Goal: Feedback & Contribution: Submit feedback/report problem

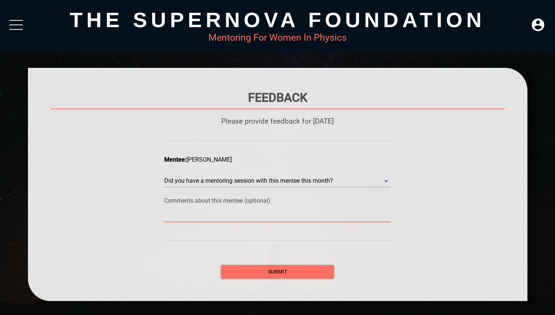
click at [199, 219] on textarea at bounding box center [277, 216] width 226 height 7
type textarea "Y"
type textarea "Ye"
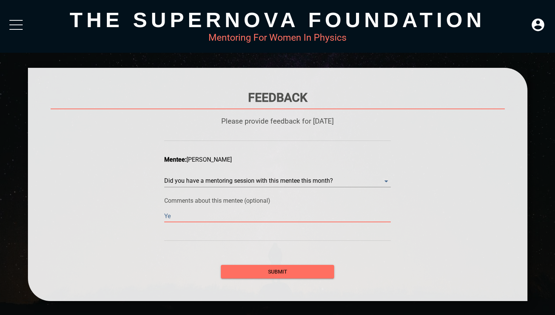
type textarea "Yes"
type textarea "Yes,"
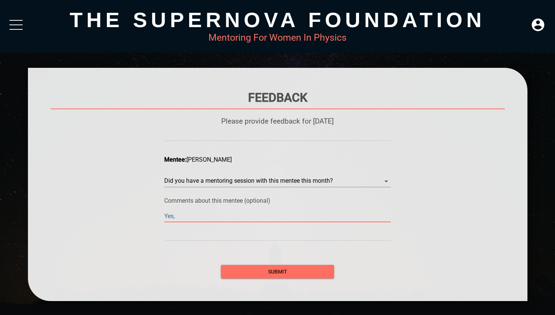
type textarea "Yes,"
type textarea "Yes, i"
type textarea "Yes, it"
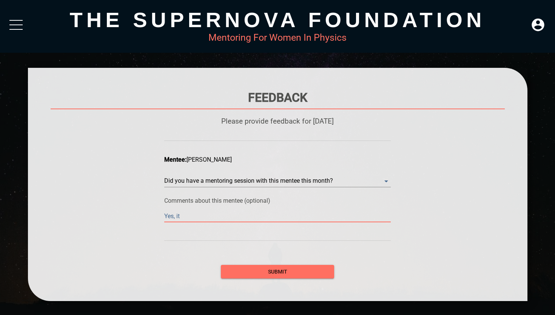
type textarea "Yes, it"
type textarea "Yes, it w"
type textarea "Yes, it wa"
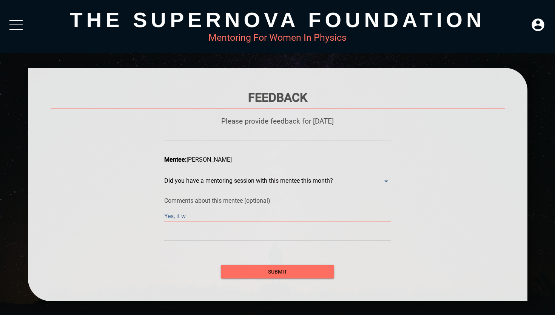
type textarea "Yes, it wa"
type textarea "Yes, it was"
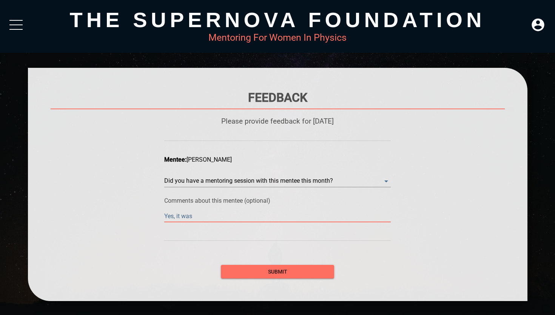
type textarea "Yes, it was v"
type textarea "Yes, it was ve"
type textarea "Yes, it was ver"
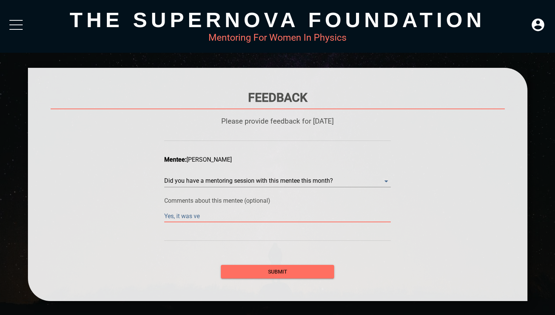
type textarea "Yes, it was ver"
type textarea "Yes, it was very"
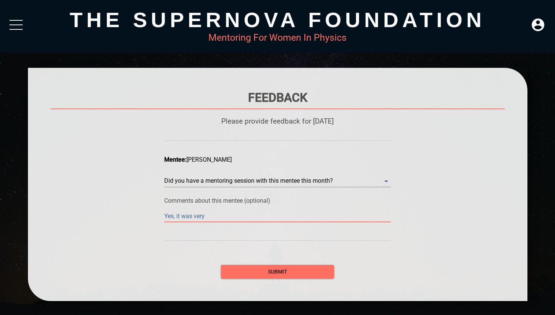
type textarea "Yes, it was very s"
type textarea "Yes, it was very su"
type textarea "Yes, it was very suc"
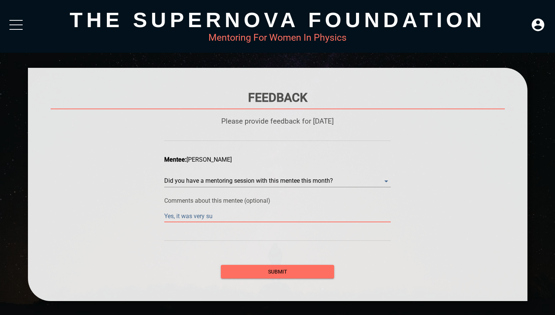
type textarea "Yes, it was very suc"
type textarea "Yes, it was very succ"
type textarea "Yes, it was very succe"
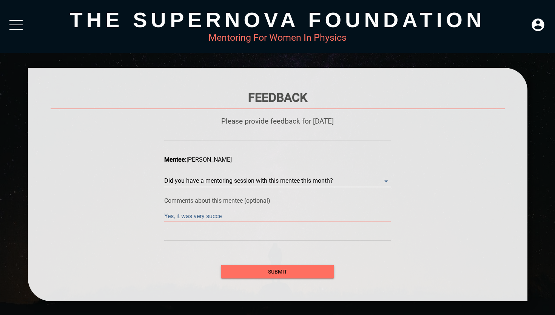
type textarea "Yes, it was very succes"
type textarea "Yes, it was very success"
type textarea "Yes, it was very successf"
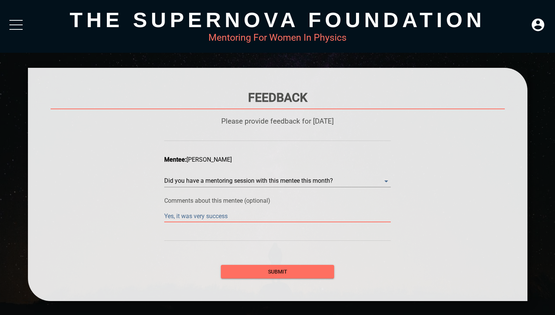
type textarea "Yes, it was very successf"
type textarea "Yes, it was very successfu"
type textarea "Yes, it was very successful"
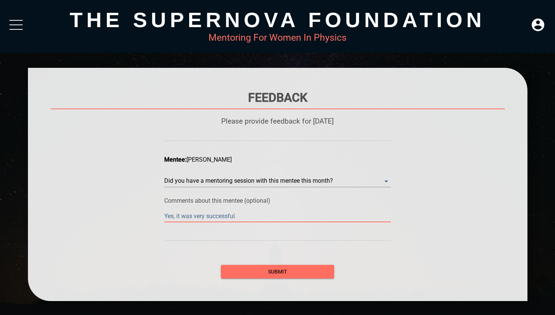
type textarea "Yes, it was very successful."
type textarea "Yes, it was very successful. I"
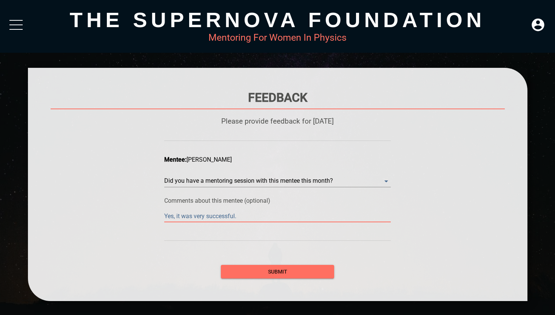
type textarea "Yes, it was very successful. I"
type textarea "Yes, it was very successful. I m"
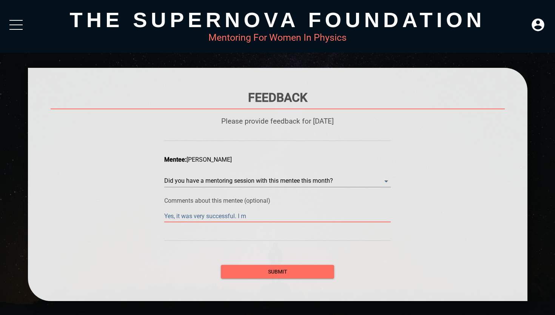
type textarea "Yes, it was very successful. I me"
type textarea "Yes, it was very successful. I met"
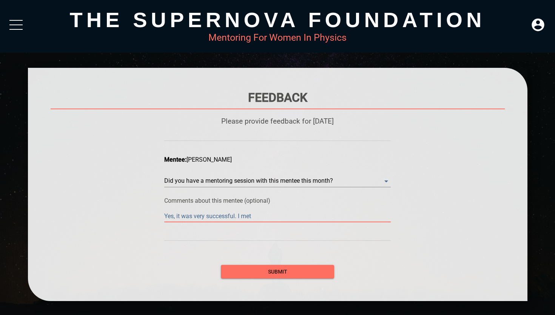
type textarea "Yes, it was very successful. I met"
type textarea "Yes, it was very successful. I met h"
type textarea "Yes, it was very successful. I met he"
type textarea "Yes, it was very successful. I met her"
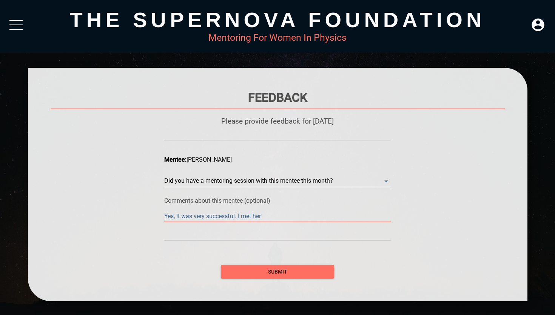
type textarea "Yes, it was very successful. I met her"
type textarea "Yes, it was very successful. I met her t"
type textarea "Yes, it was very successful. I met her th"
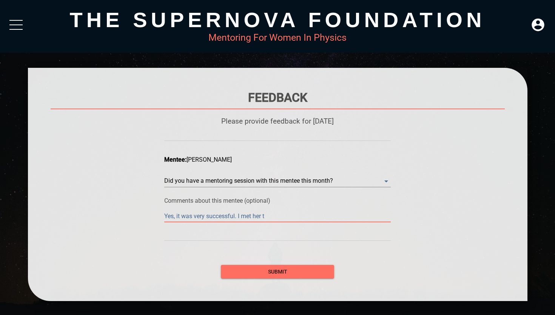
type textarea "Yes, it was very successful. I met her th"
type textarea "Yes, it was very successful. I met her thi"
type textarea "Yes, it was very successful. I met her this"
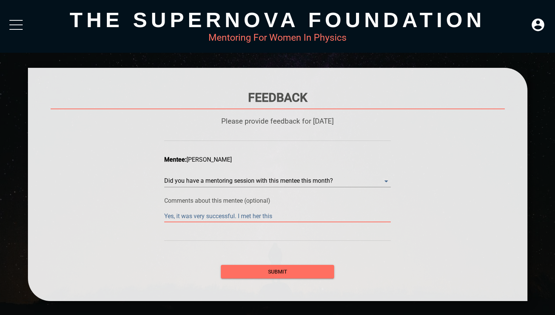
type textarea "Yes, it was very successful. I met her this"
type textarea "Yes, it was very successful. I met her this w"
type textarea "Yes, it was very successful. I met her this we"
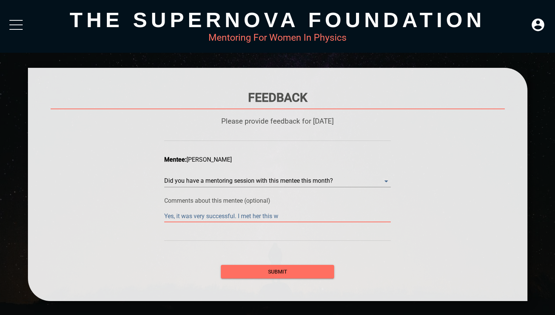
type textarea "Yes, it was very successful. I met her this we"
type textarea "Yes, it was very successful. I met her this wee"
type textarea "Yes, it was very successful. I met her this week"
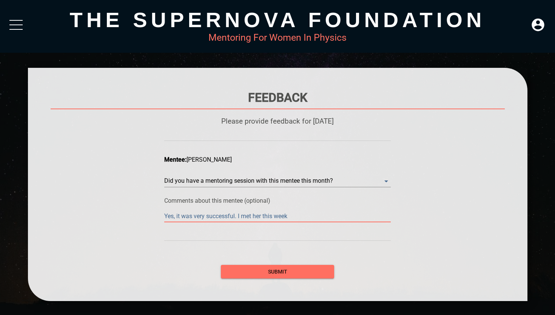
type textarea "Yes, it was very successful. I met her this week"
type textarea "Yes, it was very successful. I met her this week a"
type textarea "Yes, it was very successful. I met her this week an"
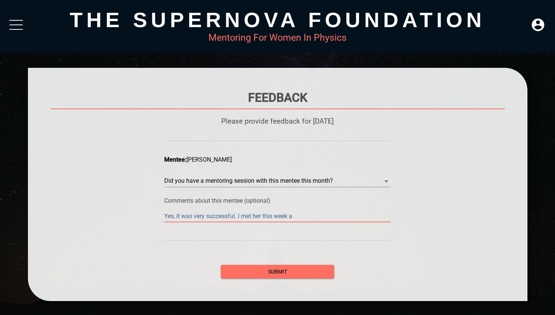
type textarea "Yes, it was very successful. I met her this week an"
type textarea "Yes, it was very successful. I met her this week and"
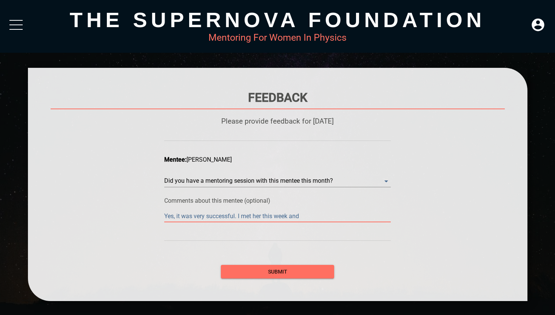
type textarea "Yes, it was very successful. I met her this week and w"
type textarea "Yes, it was very successful. I met her this week and we"
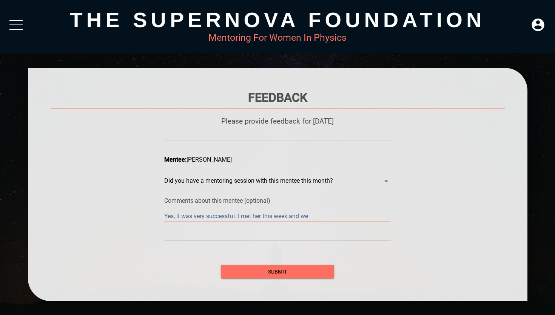
type textarea "Yes, it was very successful. I met her this week and we"
type textarea "Yes, it was very successful. I met her this week and we p"
type textarea "Yes, it was very successful. I met her this week and we pl"
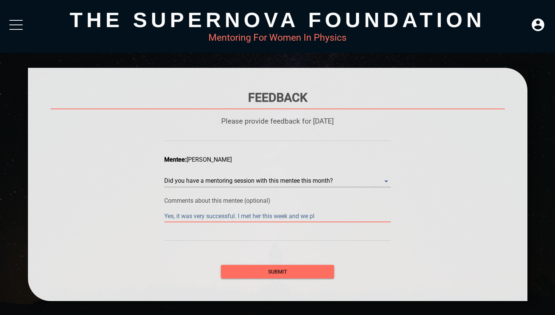
type textarea "Yes, it was very successful. I met her this week and we pla"
type textarea "Yes, it was very successful. I met her this week and we plan"
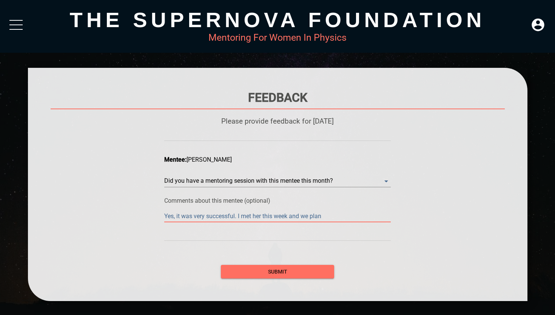
type textarea "Yes, it was very successful. I met her this week and we plan"
type textarea "Yes, it was very successful. I met her this week and we plan t"
type textarea "Yes, it was very successful. I met her this week and we plan to"
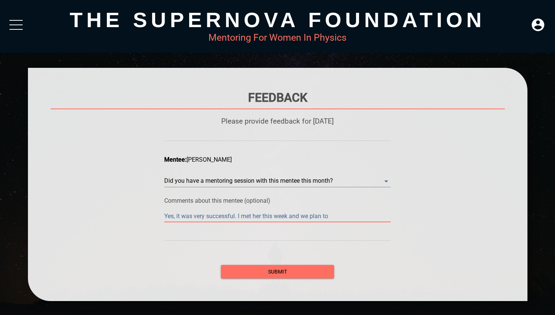
type textarea "Yes, it was very successful. I met her this week and we plan to"
type textarea "Yes, it was very successful. I met her this week and we plan t"
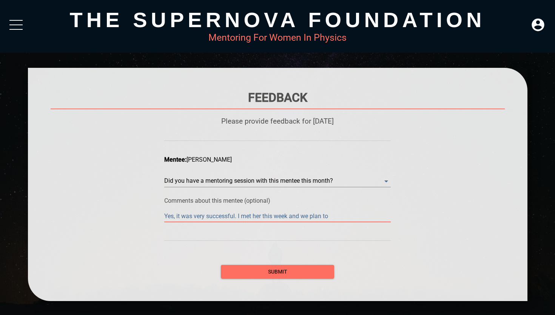
type textarea "Yes, it was very successful. I met her this week and we plan t"
type textarea "Yes, it was very successful. I met her this week and we plan"
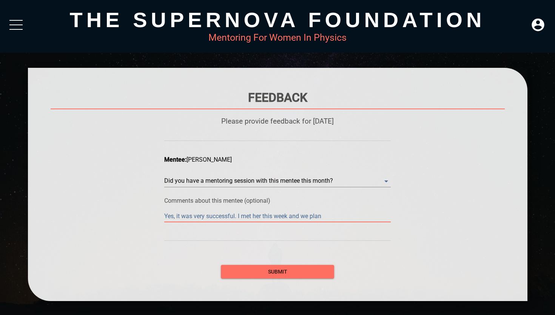
type textarea "Yes, it was very successful. I met her this week and we pla"
type textarea "Yes, it was very successful. I met her this week and we pl"
type textarea "Yes, it was very successful. I met her this week and we p"
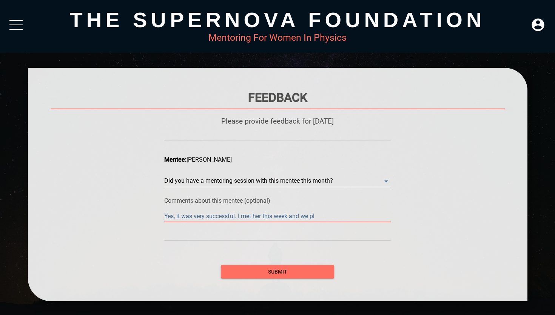
type textarea "Yes, it was very successful. I met her this week and we p"
type textarea "Yes, it was very successful. I met her this week and we"
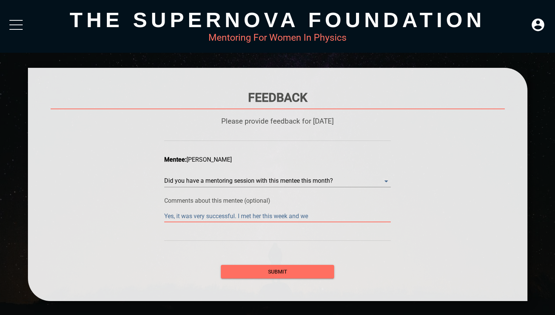
type textarea "Yes, it was very successful. I met her this week and w"
type textarea "Yes, it was very successful. I met her this week and"
type textarea "Yes, it was very successful. I met her this week and i"
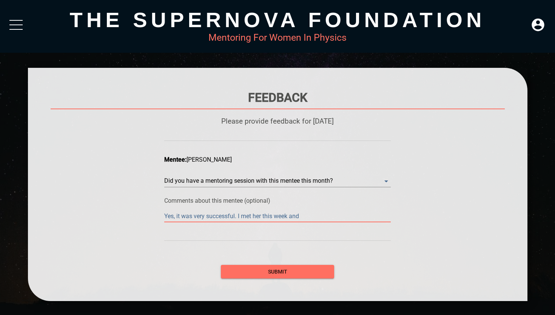
type textarea "Yes, it was very successful. I met her this week and i"
type textarea "Yes, it was very successful. I met her this week and i a"
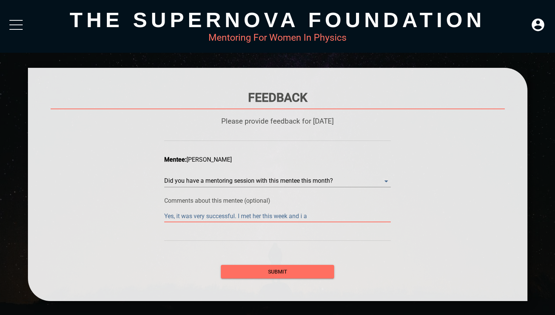
type textarea "Yes, it was very successful. I met her this week and i am"
type textarea "Yes, it was very successful. I met her this week and i am s"
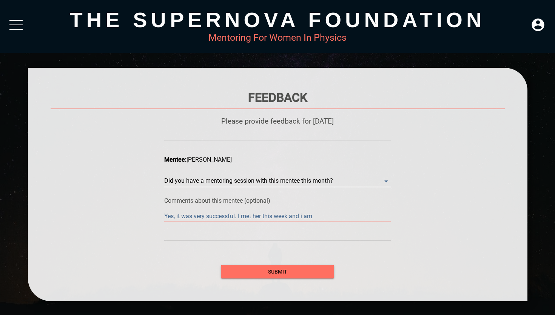
type textarea "Yes, it was very successful. I met her this week and i am s"
type textarea "Yes, it was very successful. I met her this week and i am se"
type textarea "Yes, it was very successful. I met her this week and i am sen"
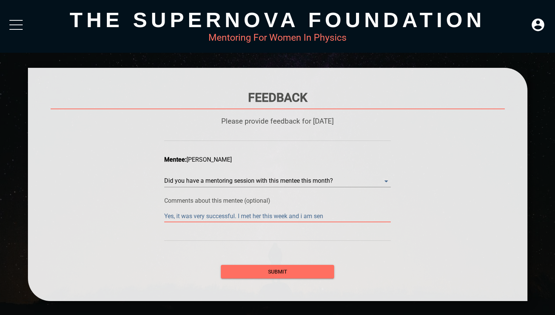
type textarea "Yes, it was very successful. I met her this week and i am send"
type textarea "Yes, it was very successful. I met her this week and i am sendi"
type textarea "Yes, it was very successful. I met her this week and i am sendin"
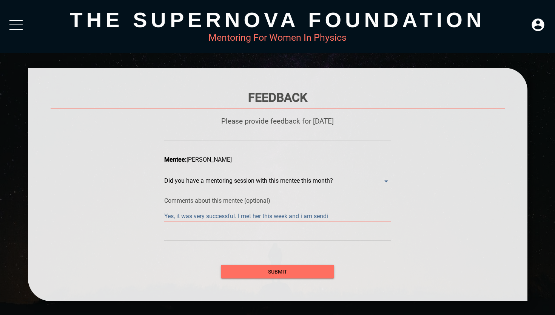
type textarea "Yes, it was very successful. I met her this week and i am sendin"
type textarea "Yes, it was very successful. I met her this week and i am sending"
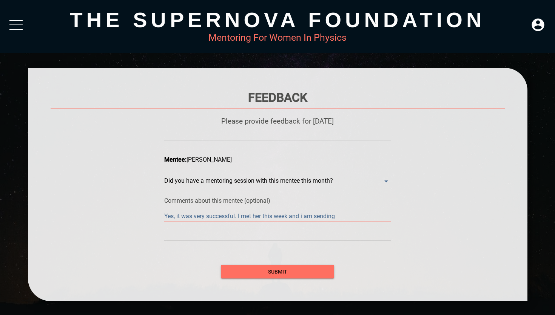
type textarea "Yes, it was very successful. I met her this week and i am sending h"
type textarea "Yes, it was very successful. I met her this week and i am sending he"
type textarea "Yes, it was very successful. I met her this week and i am sending her"
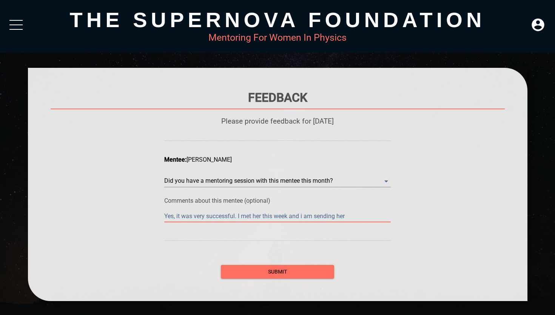
type textarea "Yes, it was very successful. I met her this week and i am sending her"
type textarea "Yes, it was very successful. I met her this week and i am sending her s"
type textarea "Yes, it was very successful. I met her this week and i am sending her so"
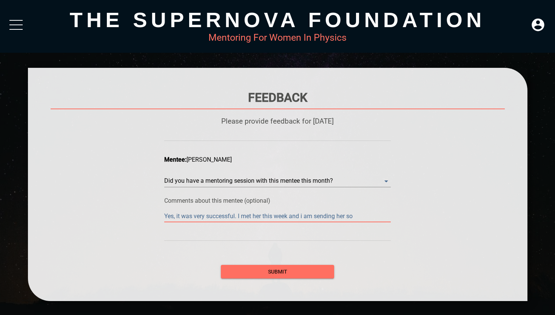
type textarea "Yes, it was very successful. I met her this week and i am sending her som"
type textarea "Yes, it was very successful. I met her this week and i am sending her some"
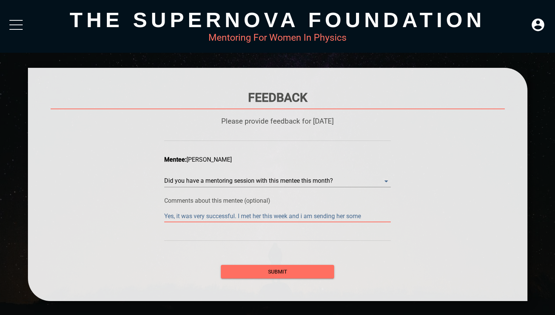
type textarea "Yes, it was very successful. I met her this week and i am sending her some"
type textarea "Yes, it was very successful. I met her this week and i am sending her some r"
type textarea "Yes, it was very successful. I met her this week and i am sending her some re"
type textarea "Yes, it was very successful. I met her this week and i am sending her some ref"
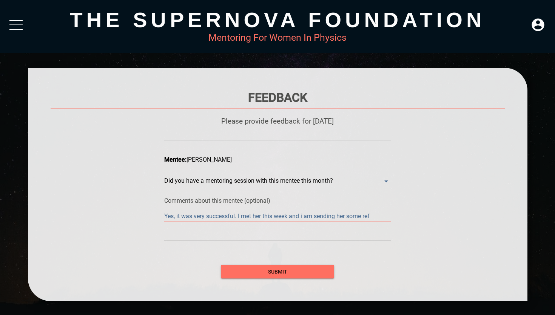
type textarea "Yes, it was very successful. I met her this week and i am sending her some refe"
type textarea "Yes, it was very successful. I met her this week and i am sending her some refer"
type textarea "Yes, it was very successful. I met her this week and i am sending her some refe…"
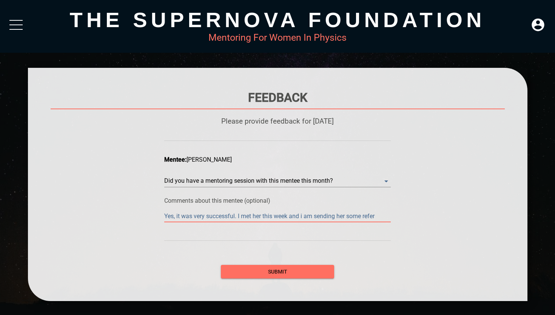
type textarea "Yes, it was very successful. I met her this week and i am sending her some refe…"
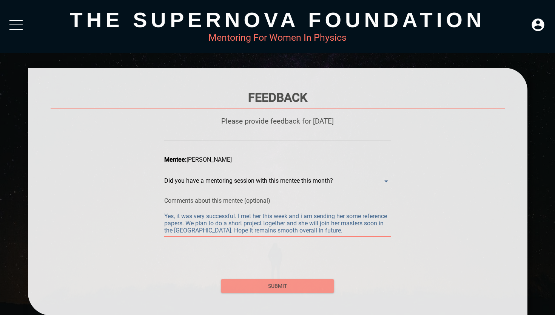
click at [259, 284] on span "submit" at bounding box center [277, 286] width 101 height 9
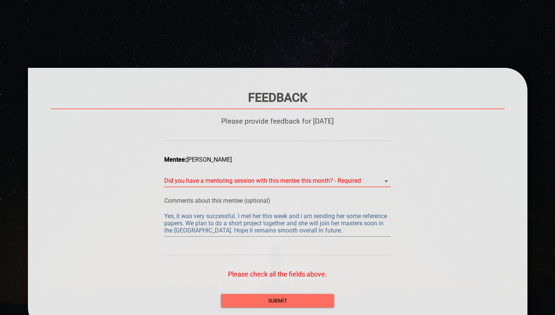
scroll to position [22, 0]
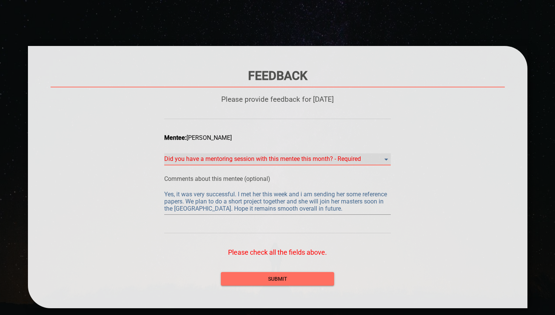
click at [351, 163] on month\? "​" at bounding box center [277, 160] width 226 height 12
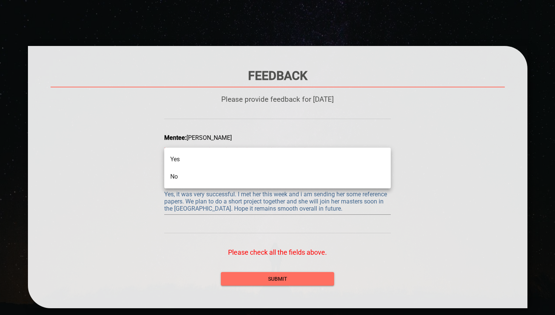
click at [319, 168] on li "No" at bounding box center [277, 176] width 226 height 17
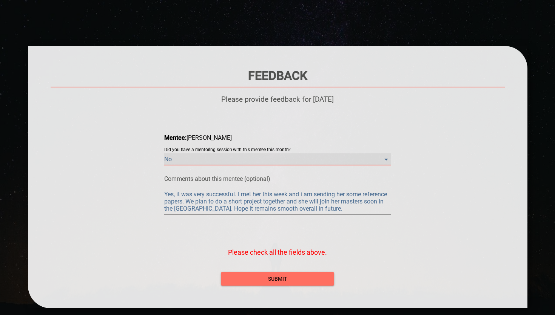
click at [326, 158] on month\? "No" at bounding box center [277, 160] width 226 height 12
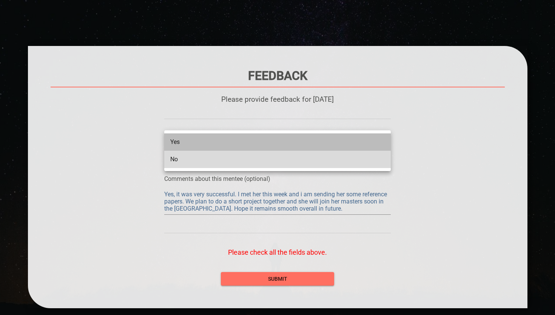
click at [273, 142] on li "Yes" at bounding box center [277, 142] width 226 height 17
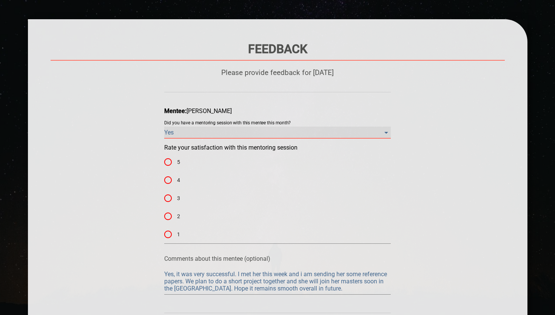
scroll to position [65, 0]
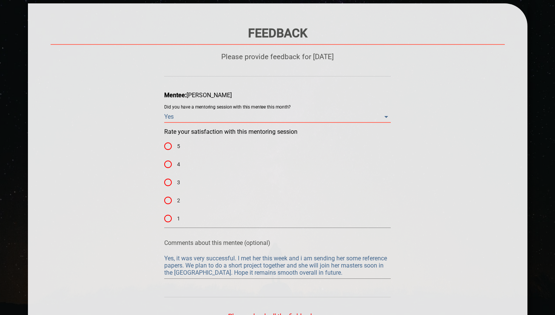
click at [166, 163] on input "4" at bounding box center [168, 164] width 18 height 18
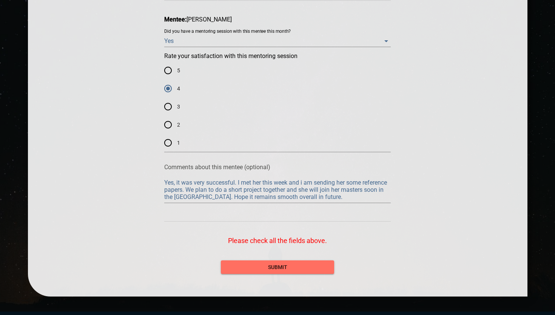
scroll to position [170, 0]
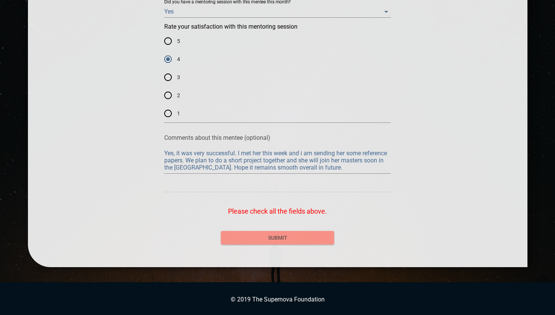
click at [283, 233] on button "submit" at bounding box center [277, 238] width 113 height 14
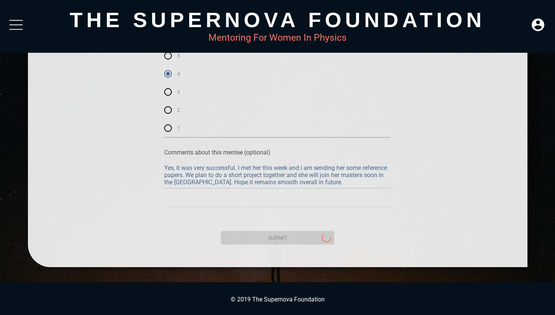
scroll to position [0, 0]
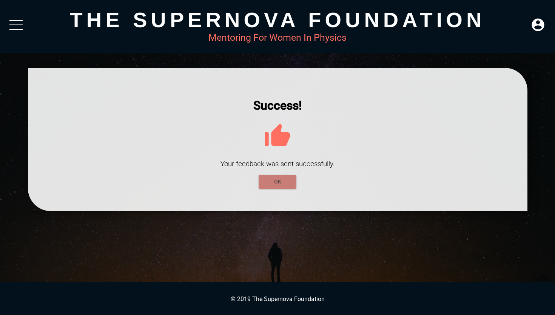
click at [281, 183] on span "OK" at bounding box center [277, 181] width 26 height 9
